Goal: Information Seeking & Learning: Check status

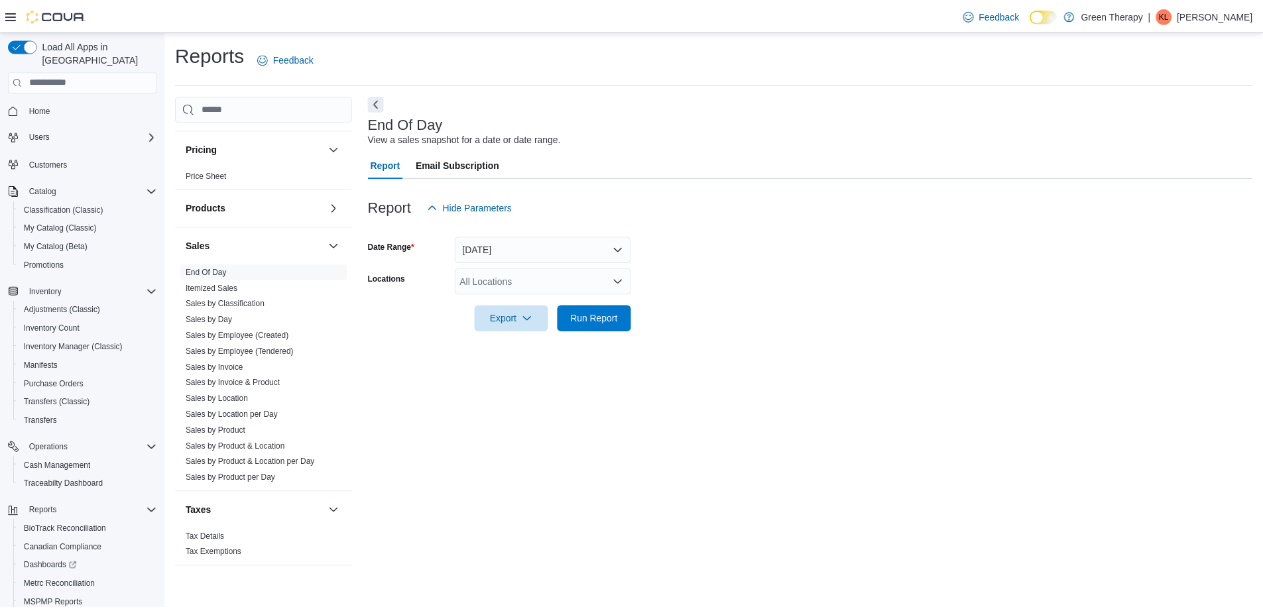
scroll to position [780, 0]
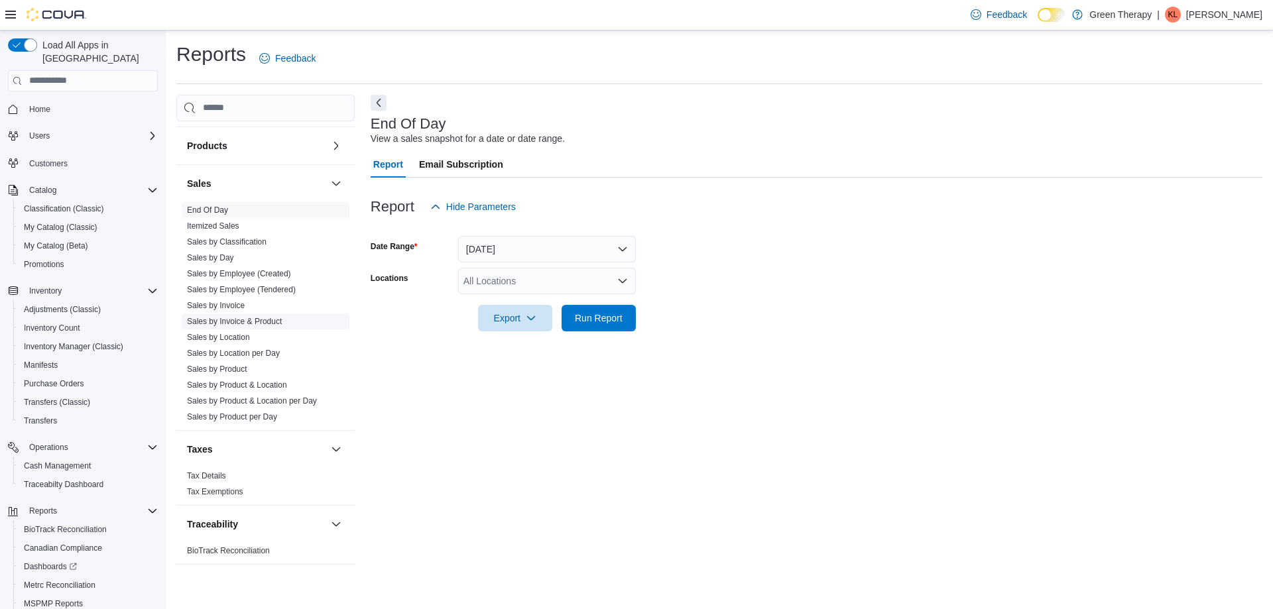
click at [261, 323] on link "Sales by Invoice & Product" at bounding box center [234, 321] width 95 height 9
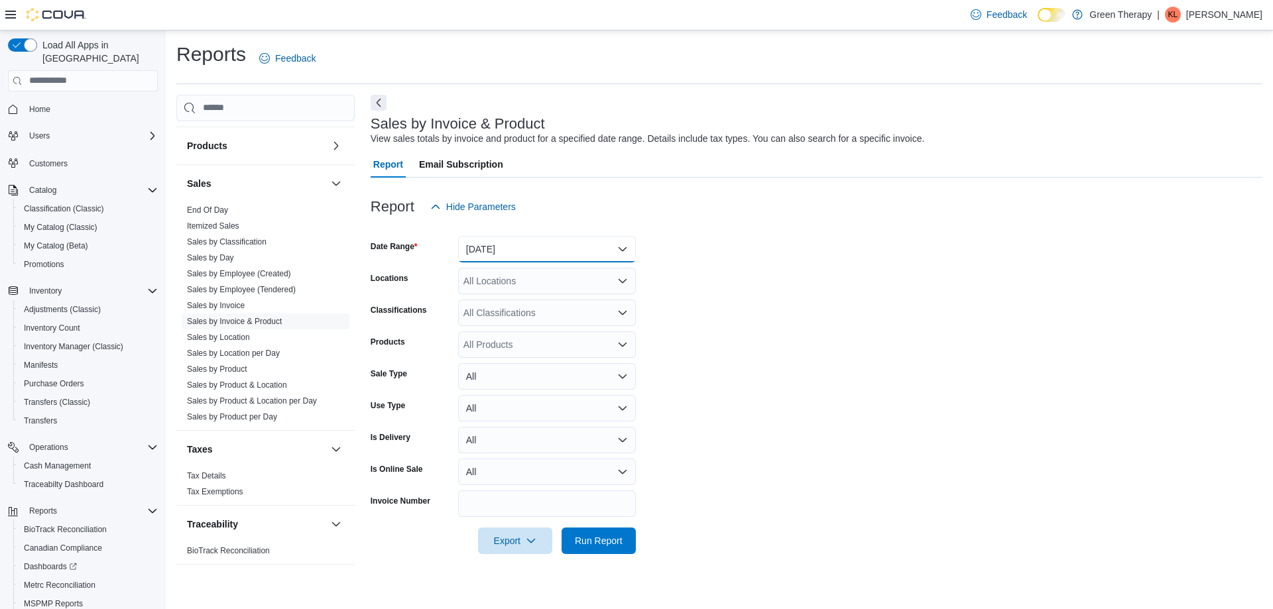
click at [489, 251] on button "[DATE]" at bounding box center [547, 249] width 178 height 27
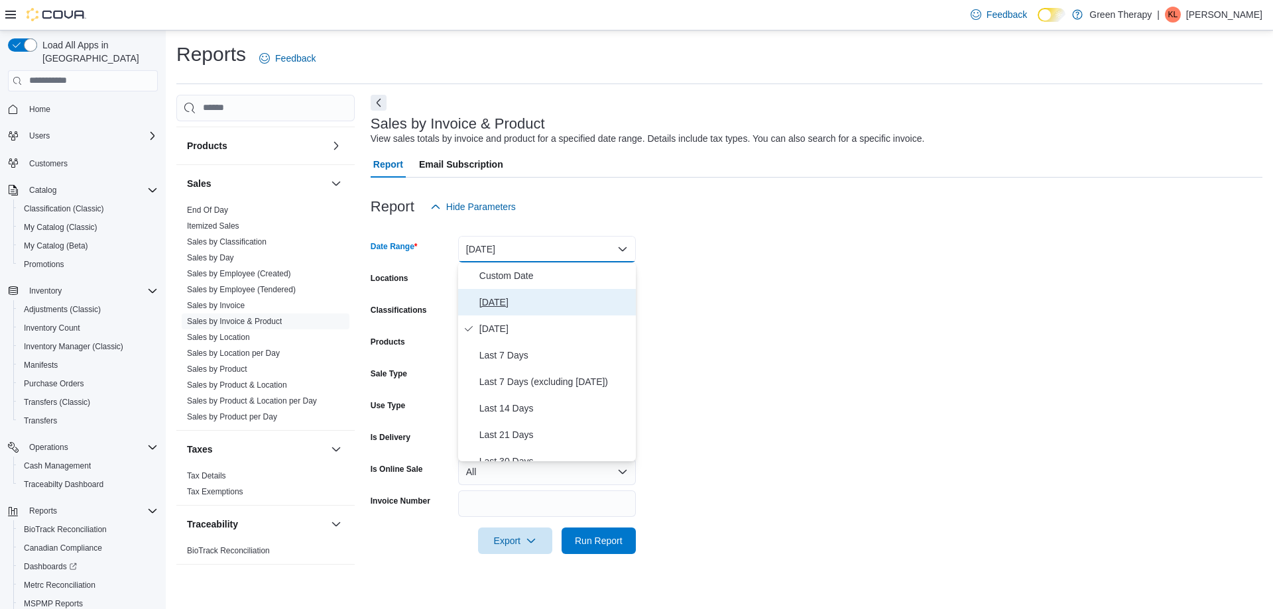
click at [488, 298] on span "[DATE]" at bounding box center [554, 302] width 151 height 16
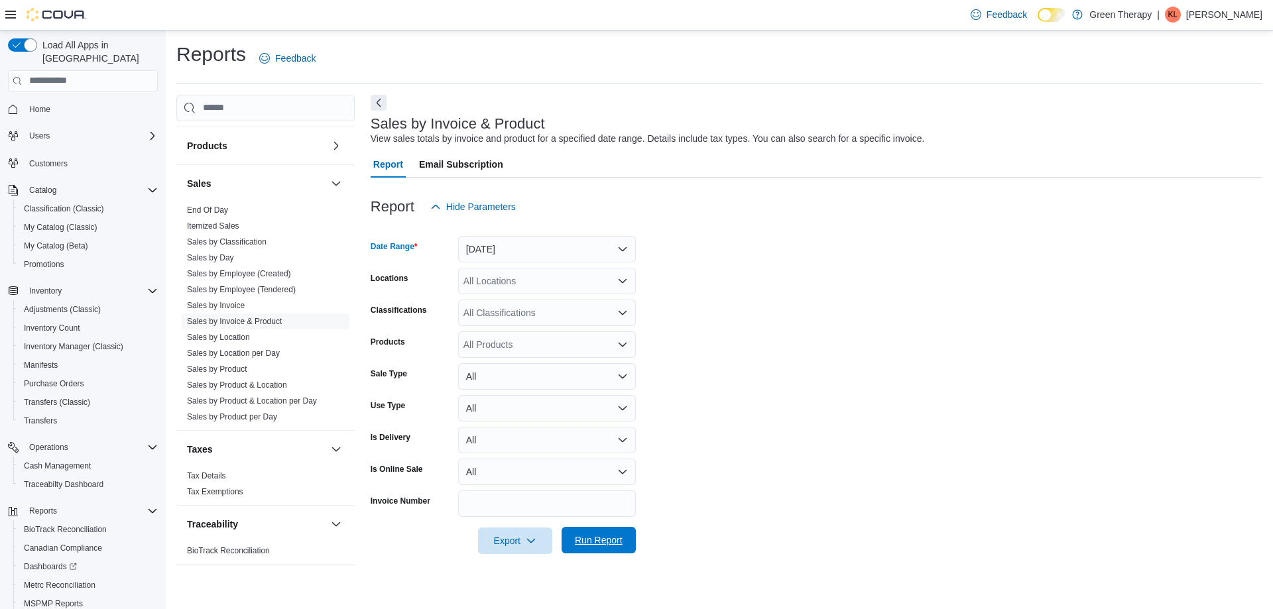
click at [580, 537] on span "Run Report" at bounding box center [599, 540] width 48 height 13
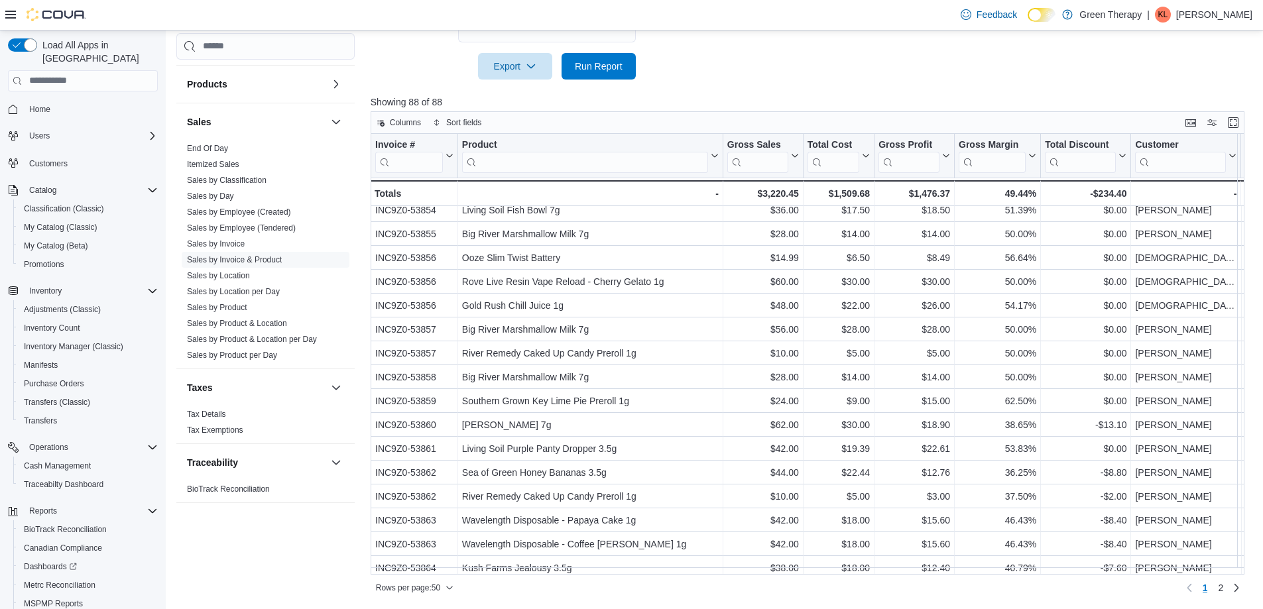
scroll to position [832, 0]
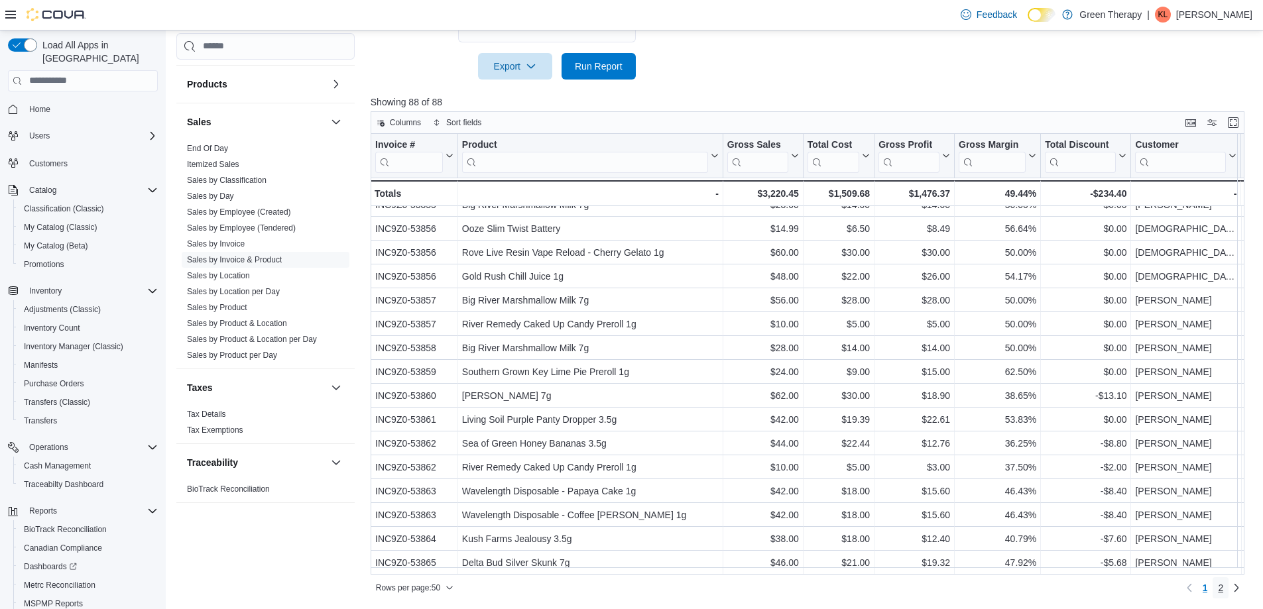
click at [1223, 589] on span "2" at bounding box center [1220, 588] width 5 height 13
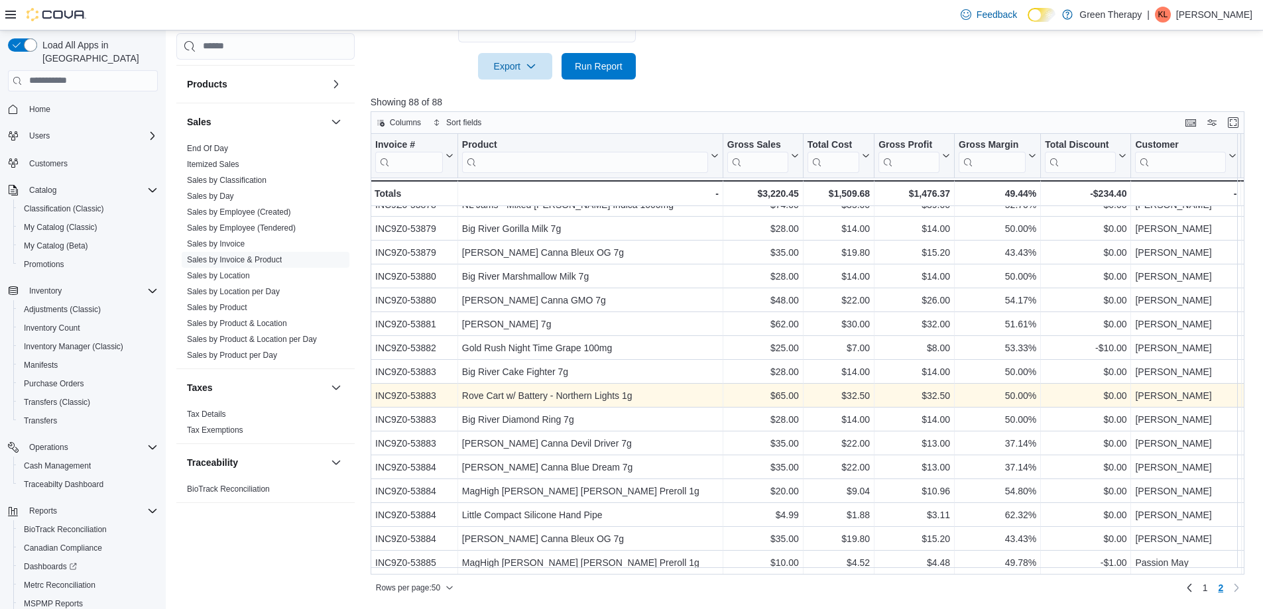
scroll to position [545, 0]
